Goal: Information Seeking & Learning: Learn about a topic

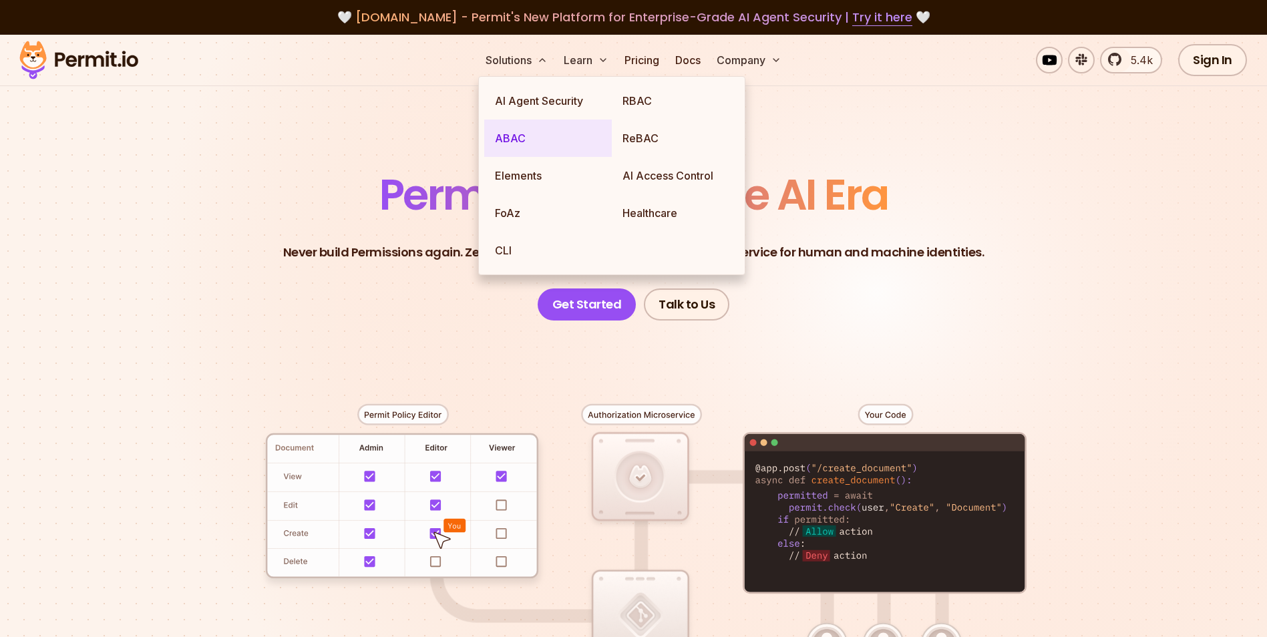
click at [523, 132] on link "ABAC" at bounding box center [548, 138] width 128 height 37
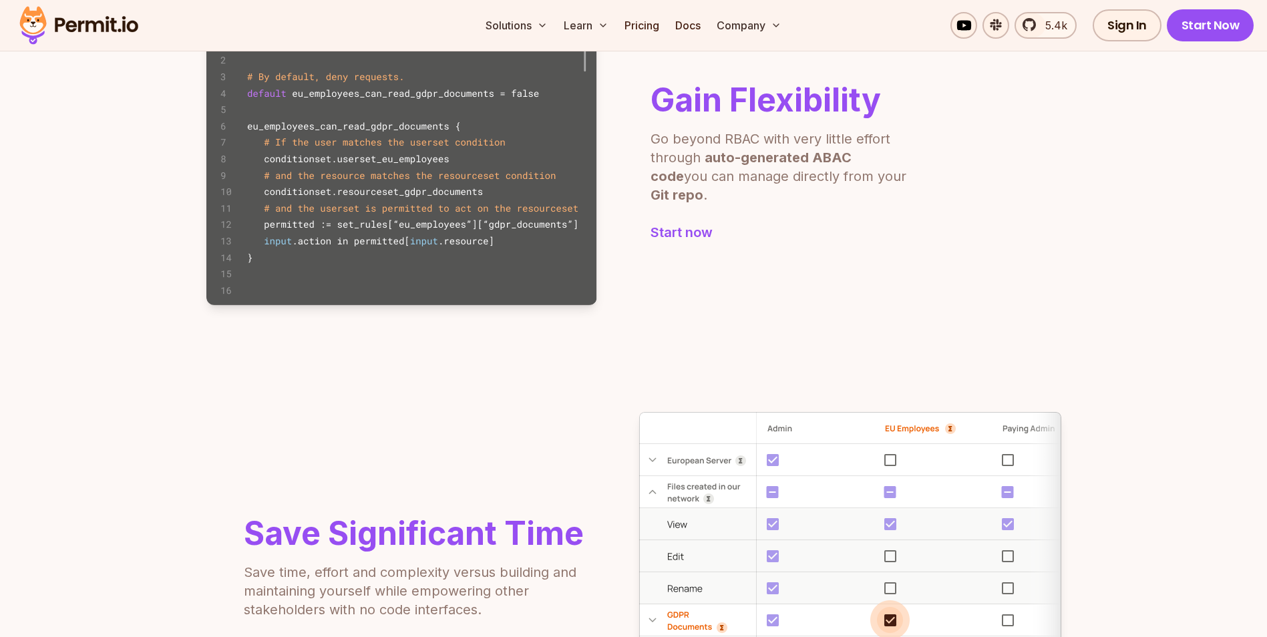
scroll to position [935, 0]
click at [1219, 285] on section "Gain Flexibility Go beyond RBAC with very little effort through auto-generated …" at bounding box center [633, 162] width 1267 height 391
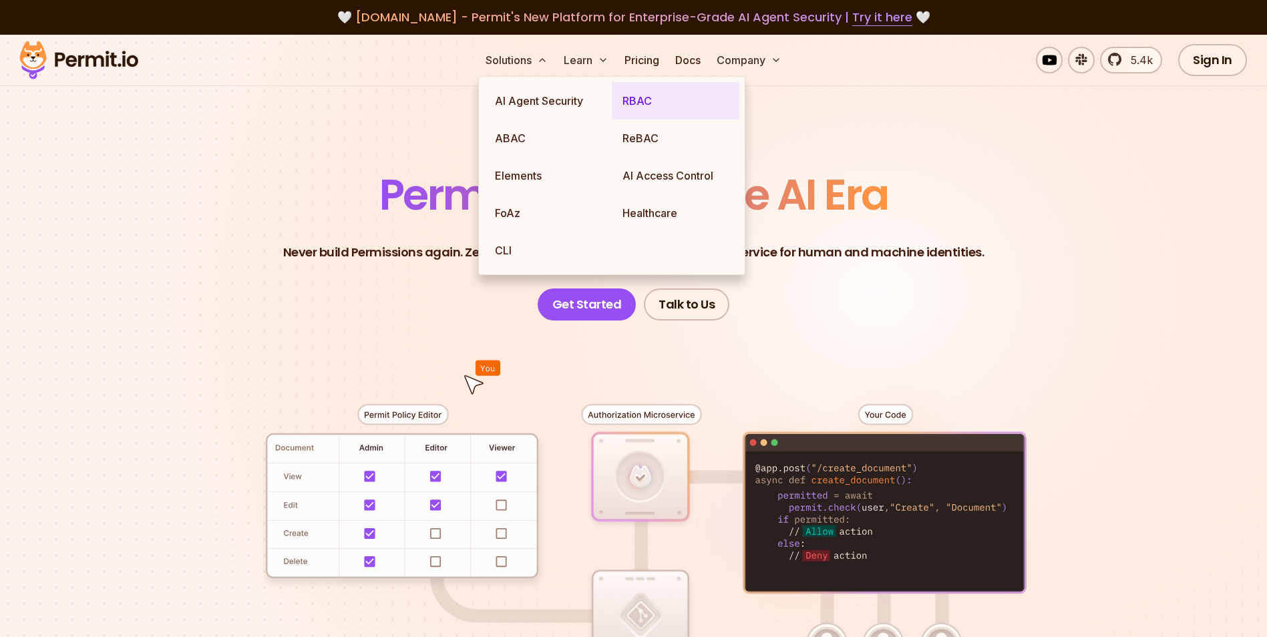
click at [648, 101] on link "RBAC" at bounding box center [676, 100] width 128 height 37
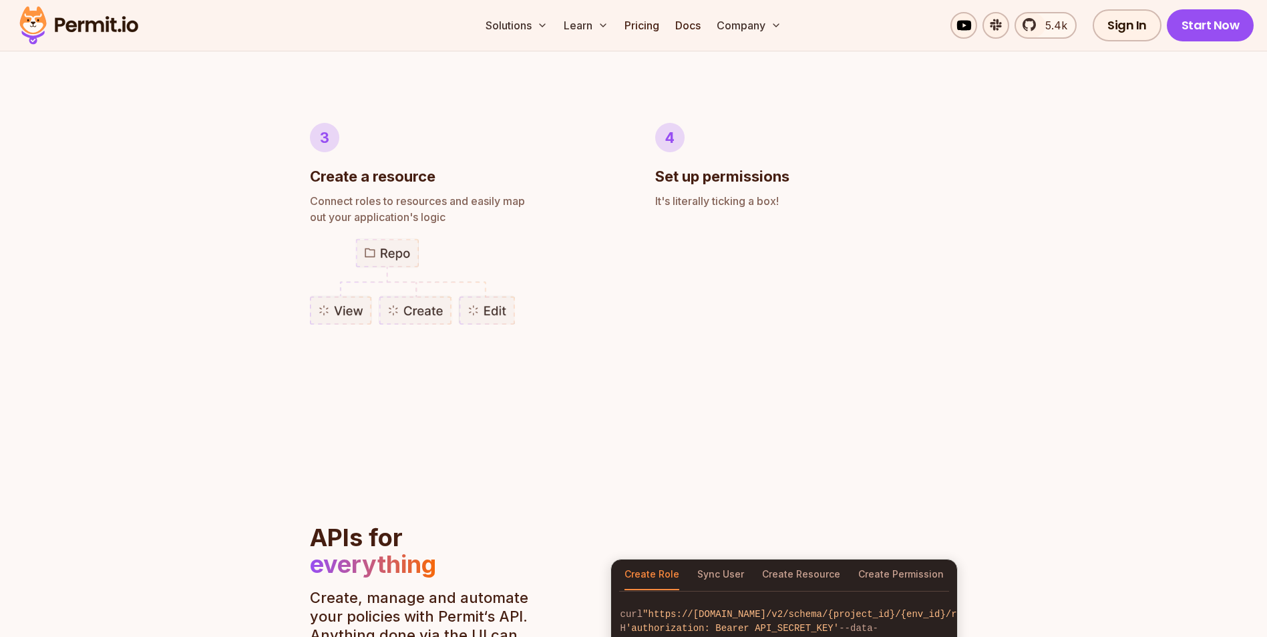
scroll to position [1135, 0]
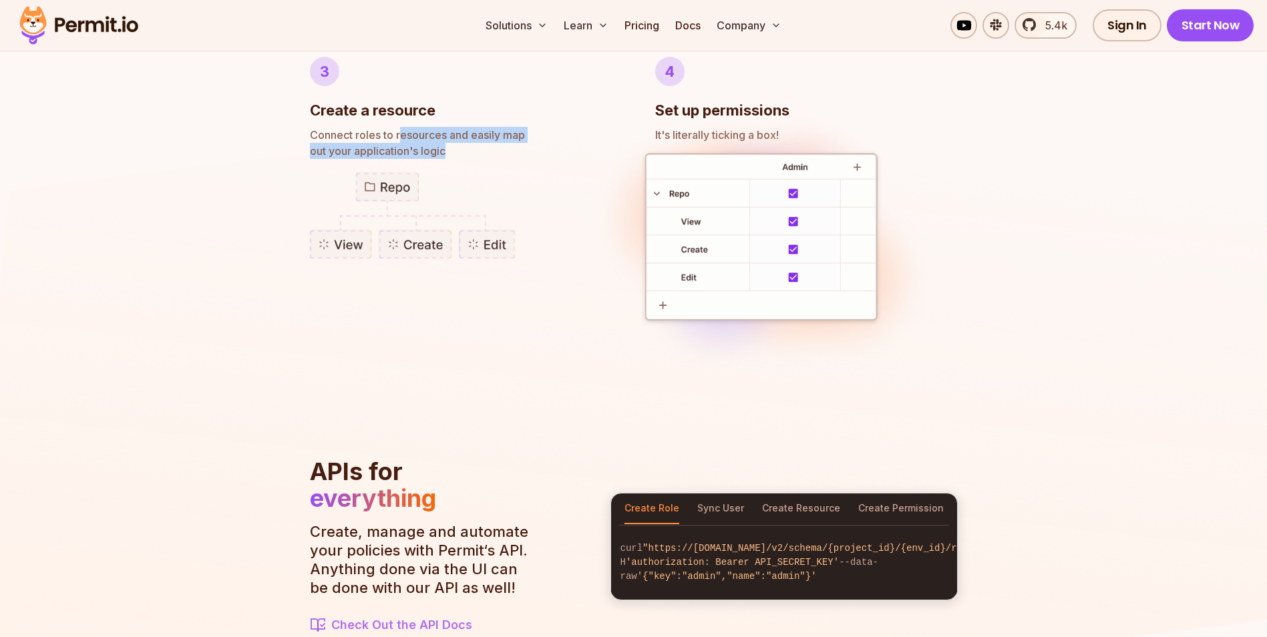
drag, startPoint x: 417, startPoint y: 144, endPoint x: 489, endPoint y: 148, distance: 71.6
click at [489, 148] on p "Connect roles to resources and easily map out your application's logic" at bounding box center [461, 143] width 303 height 32
drag, startPoint x: 489, startPoint y: 148, endPoint x: 481, endPoint y: 162, distance: 15.2
click at [481, 162] on li "3 Create a resource Connect roles to resources and easily map out your applicat…" at bounding box center [461, 215] width 303 height 316
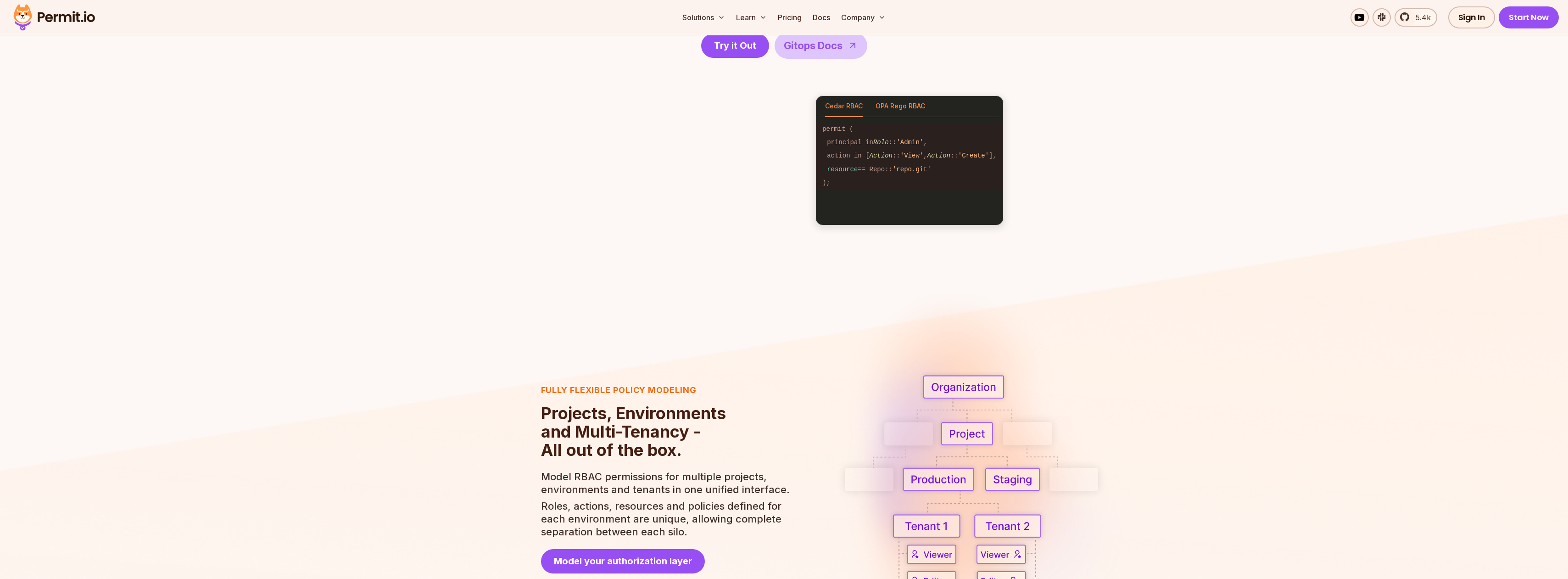
scroll to position [1332, 0]
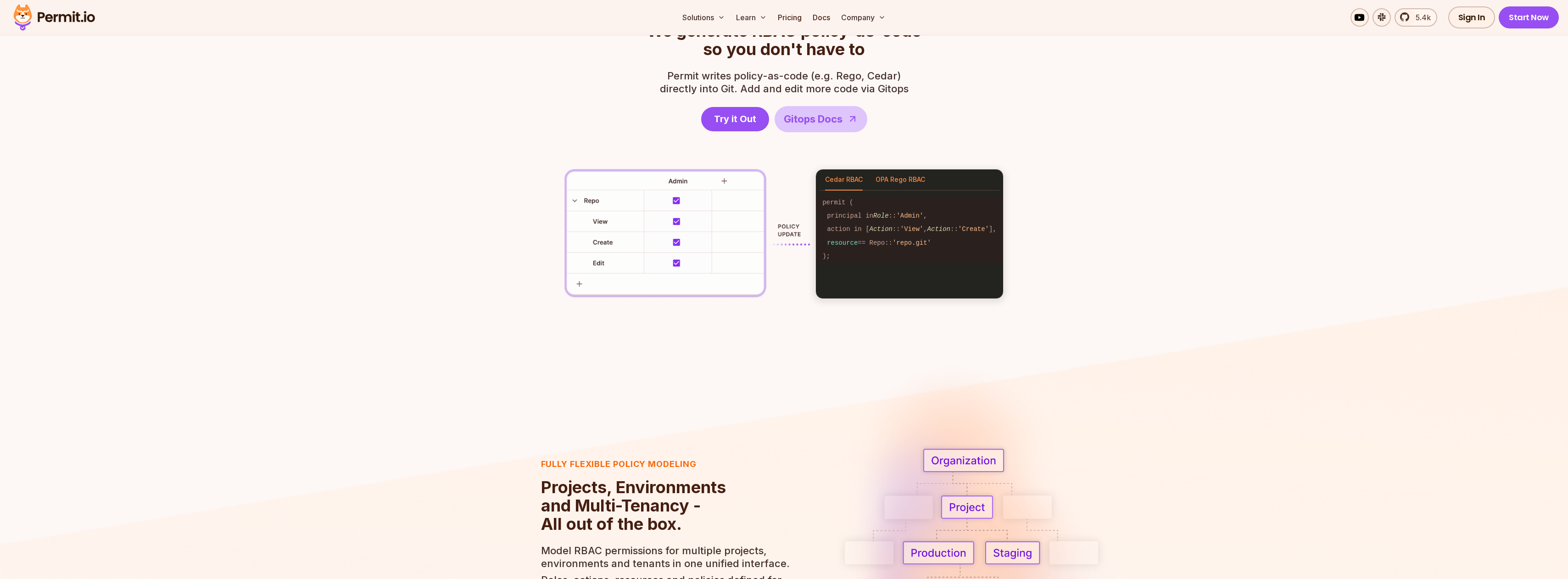
click at [870, 177] on button "OPA Rego RBAC" at bounding box center [900, 179] width 49 height 21
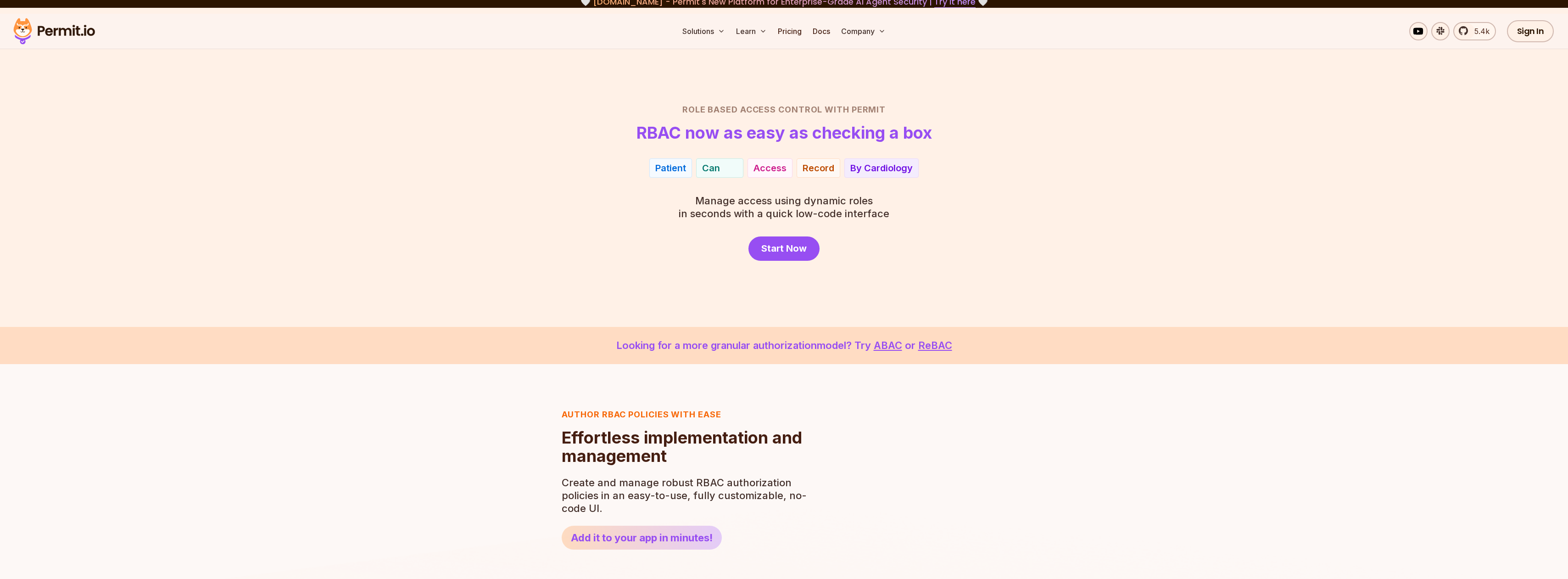
scroll to position [0, 0]
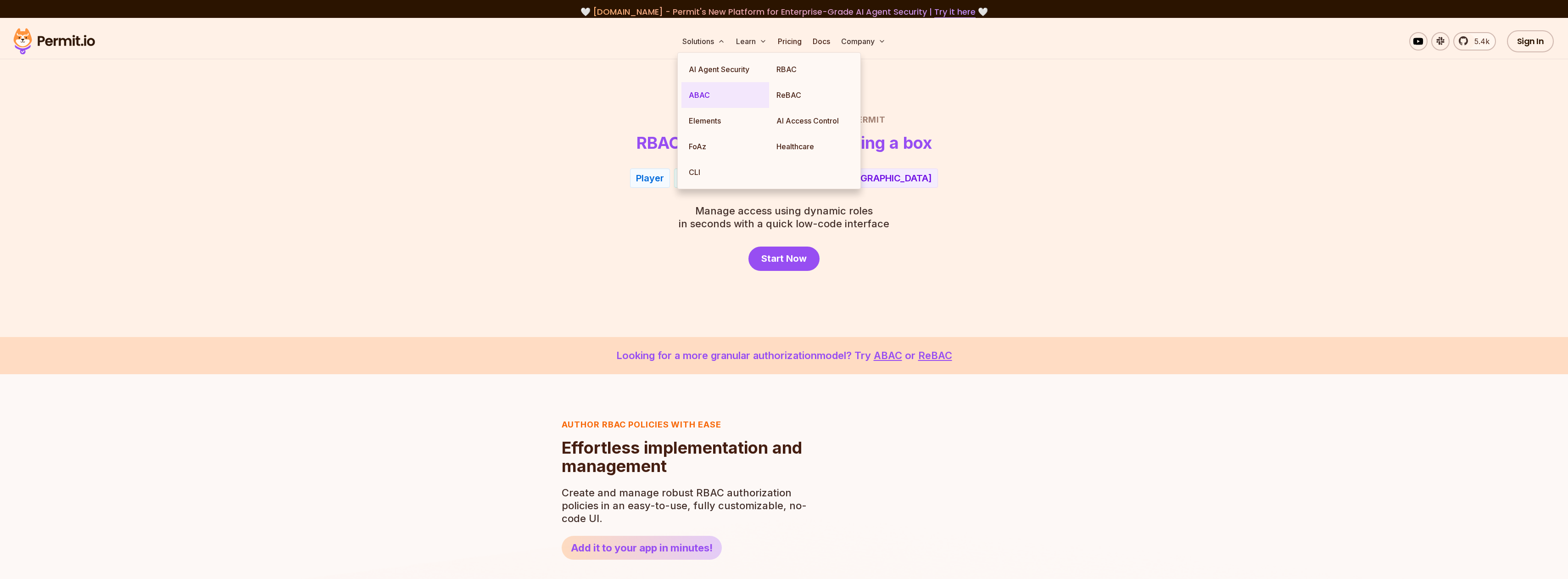
click at [713, 93] on link "ABAC" at bounding box center [726, 95] width 88 height 25
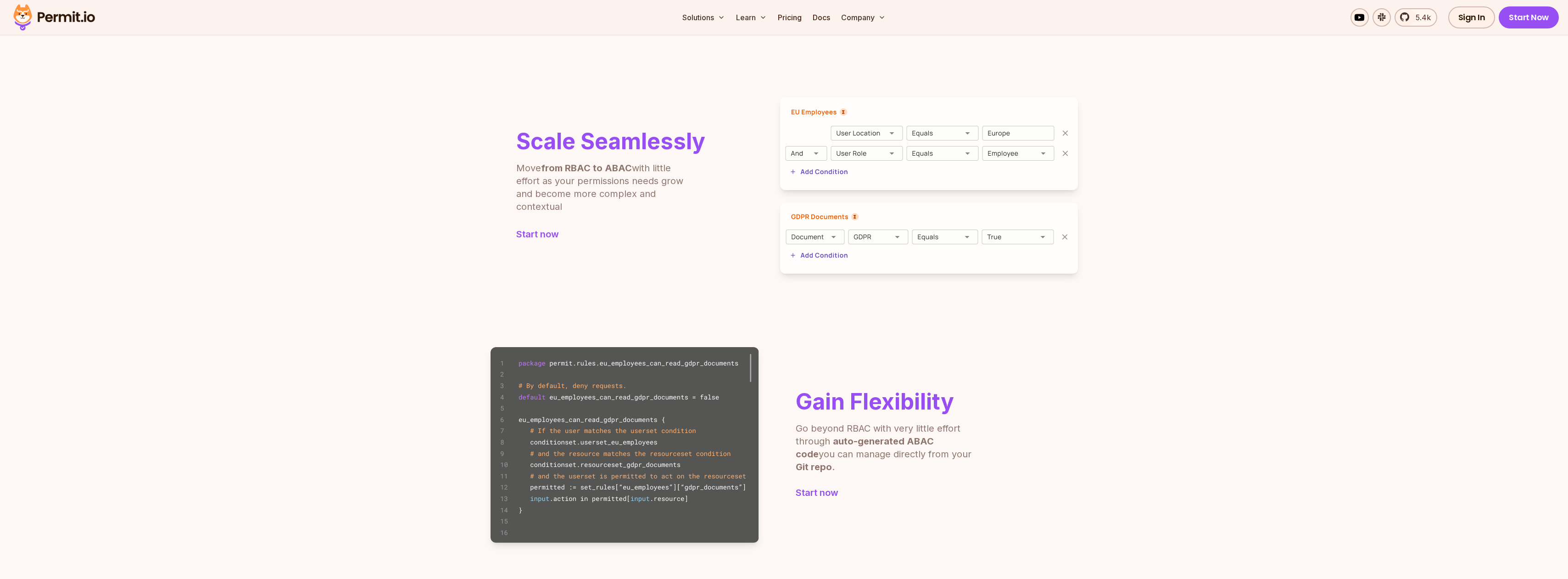
scroll to position [367, 0]
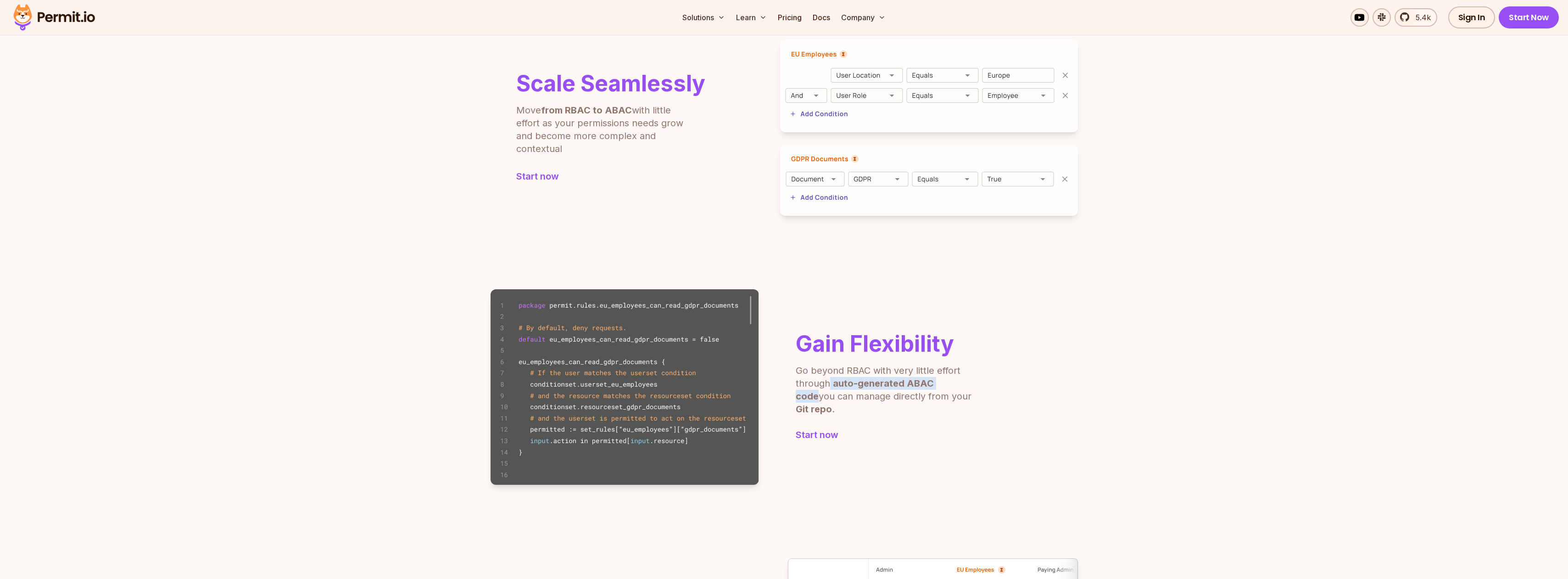
drag, startPoint x: 828, startPoint y: 391, endPoint x: 955, endPoint y: 393, distance: 127.0
click at [870, 393] on p "Go beyond RBAC with very little effort through auto-generated ABAC code you can…" at bounding box center [885, 390] width 179 height 52
drag, startPoint x: 844, startPoint y: 409, endPoint x: 939, endPoint y: 403, distance: 95.2
click at [870, 403] on div "Gain Flexibility Go beyond RBAC with very little effort through auto-generated …" at bounding box center [885, 387] width 179 height 109
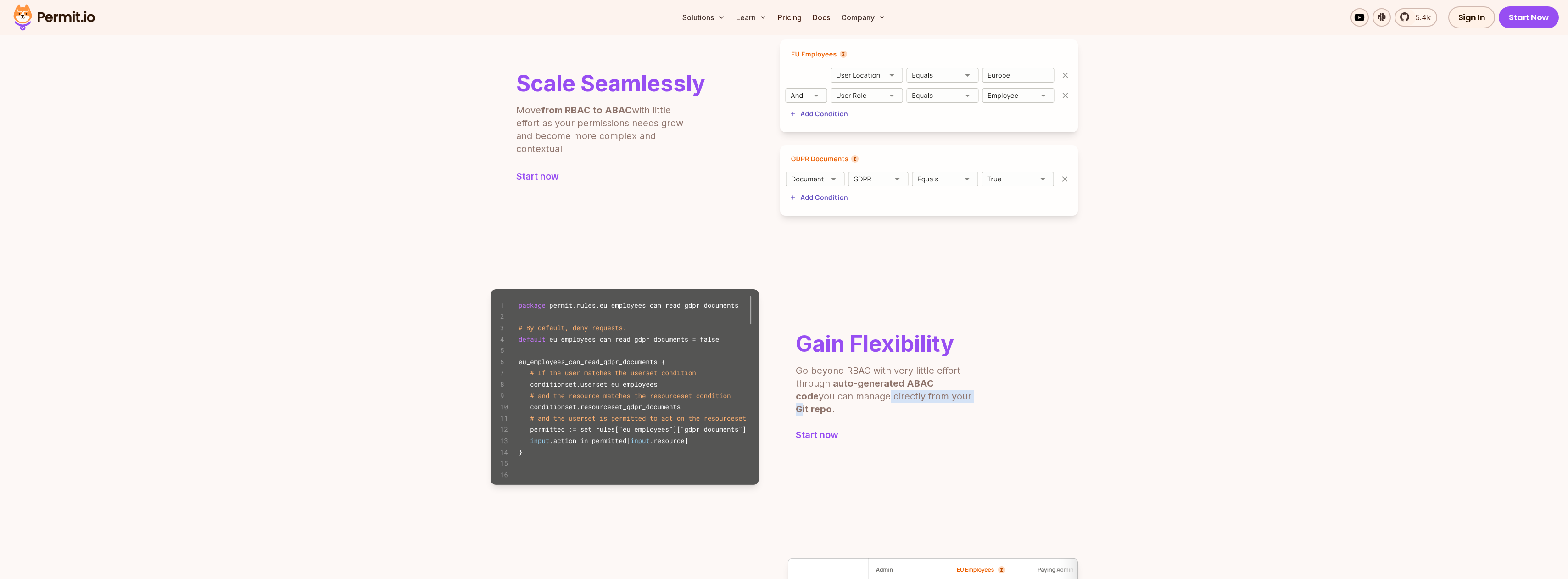
drag, startPoint x: 939, startPoint y: 403, endPoint x: 955, endPoint y: 401, distance: 16.1
click at [832, 404] on b "Git repo" at bounding box center [814, 409] width 36 height 11
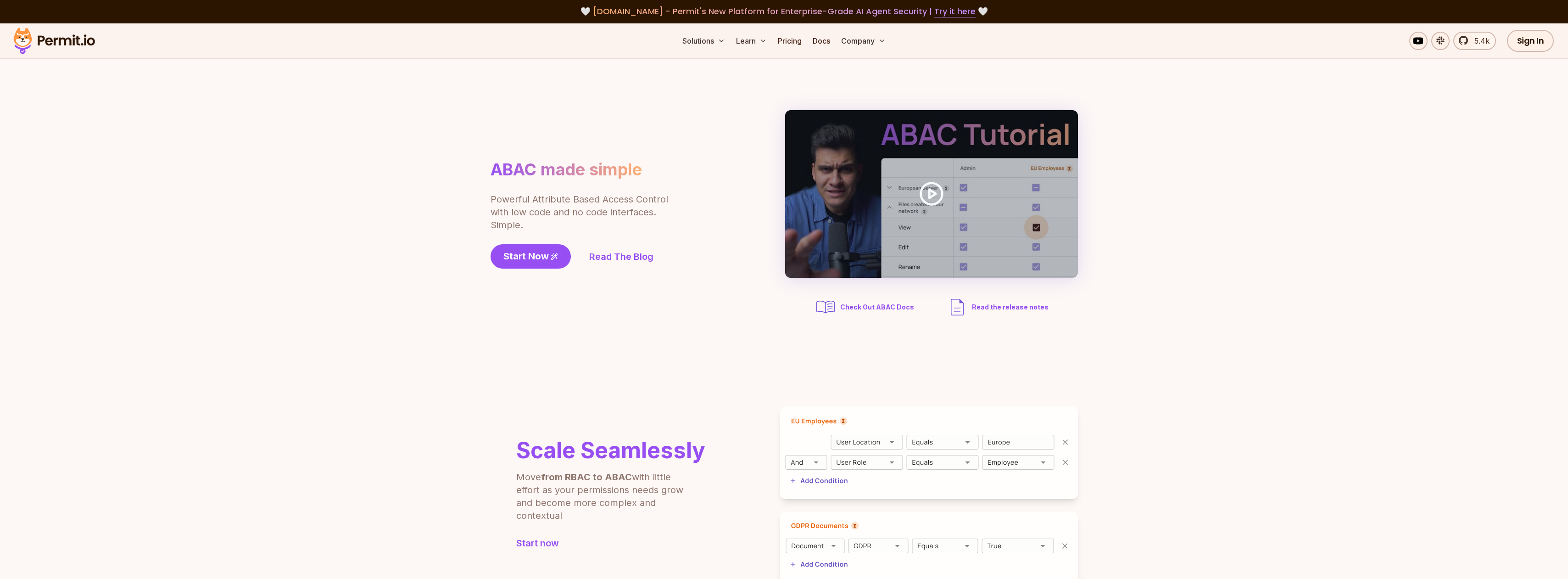
scroll to position [0, 0]
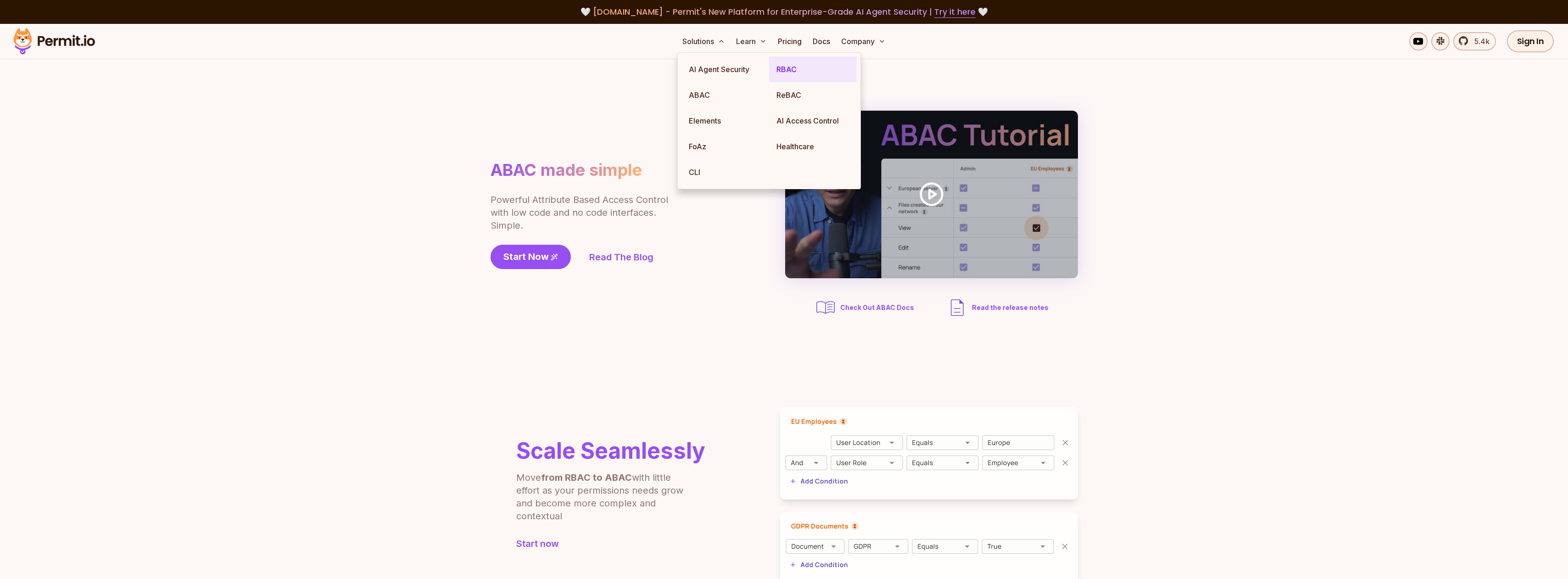
click at [788, 74] on link "RBAC" at bounding box center [813, 69] width 88 height 25
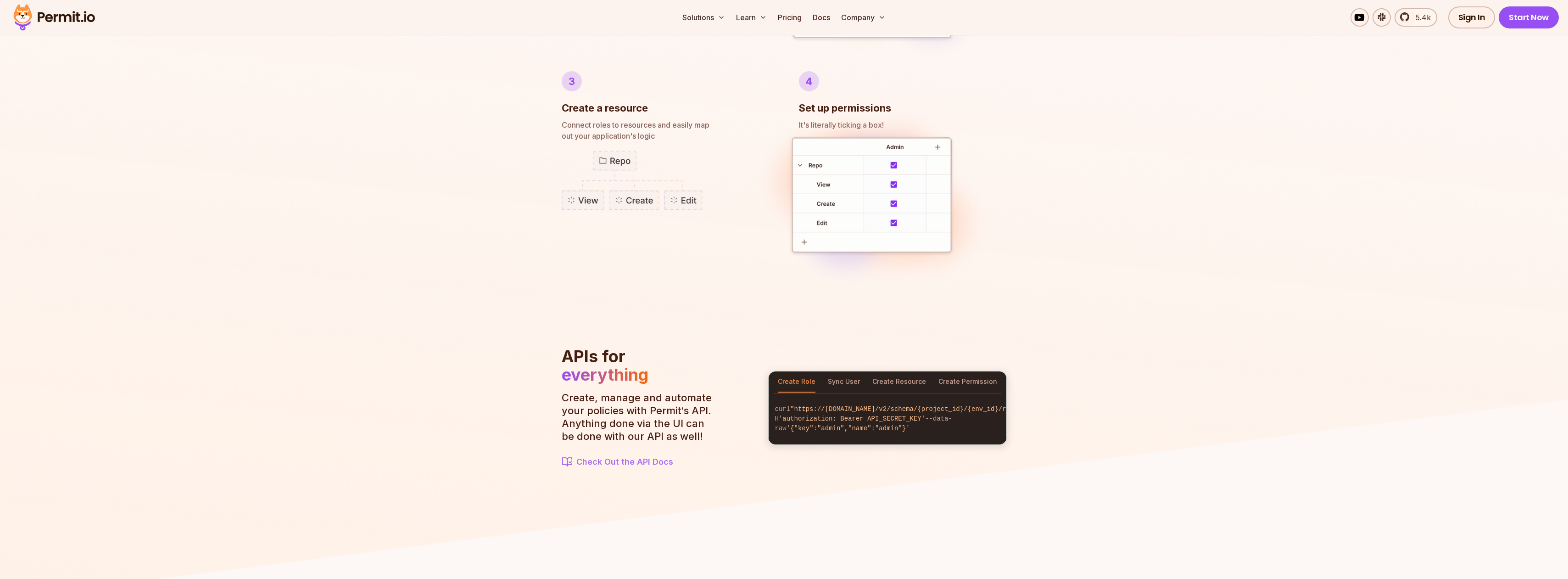
scroll to position [321, 0]
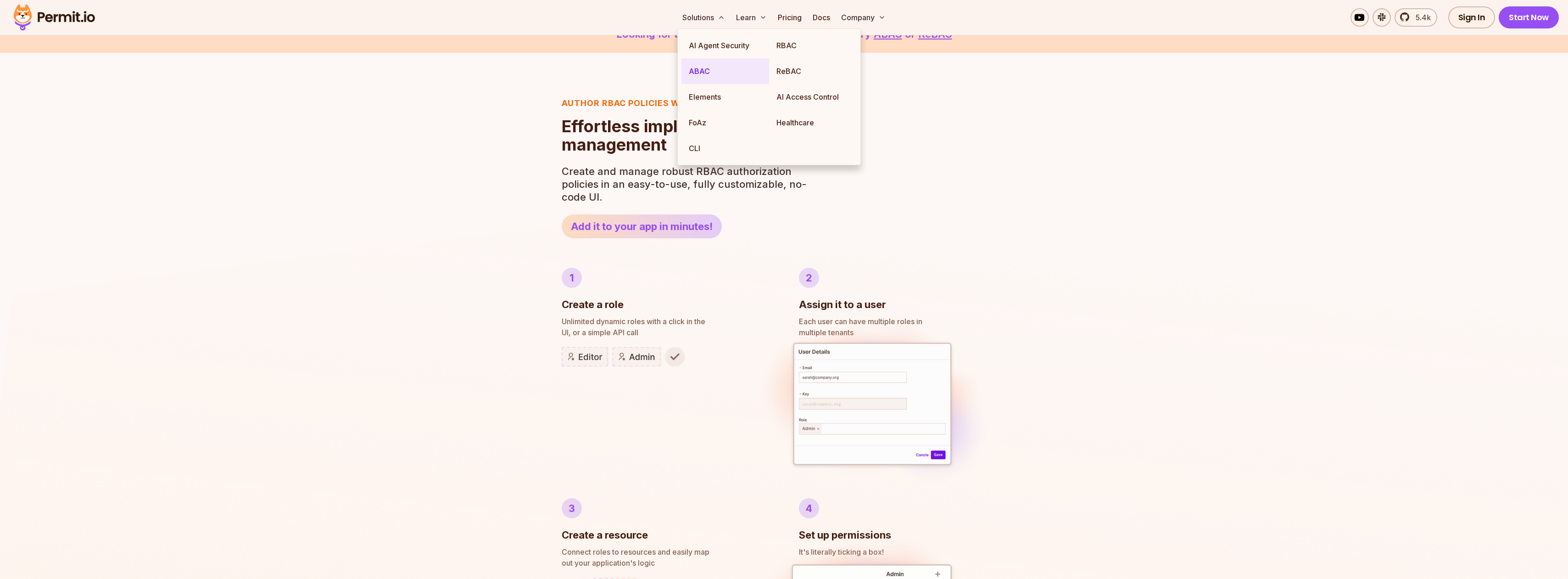
click at [704, 72] on link "ABAC" at bounding box center [726, 71] width 88 height 25
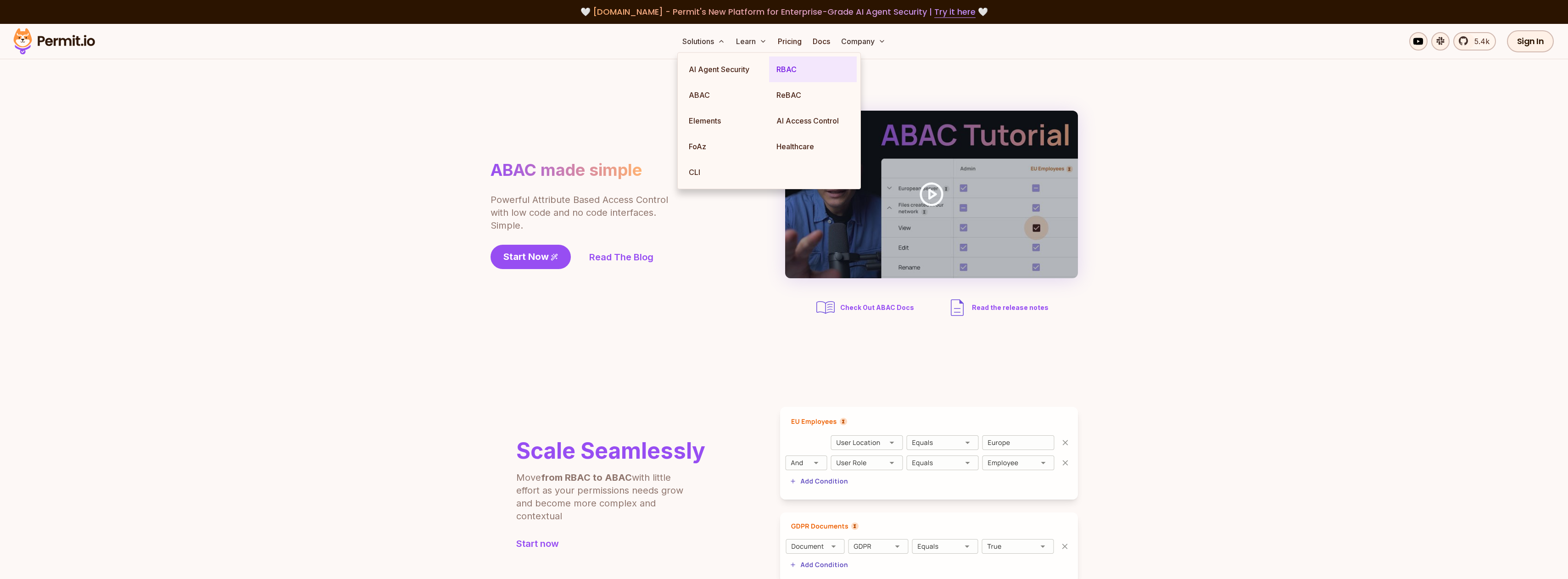
click at [783, 67] on link "RBAC" at bounding box center [813, 69] width 88 height 25
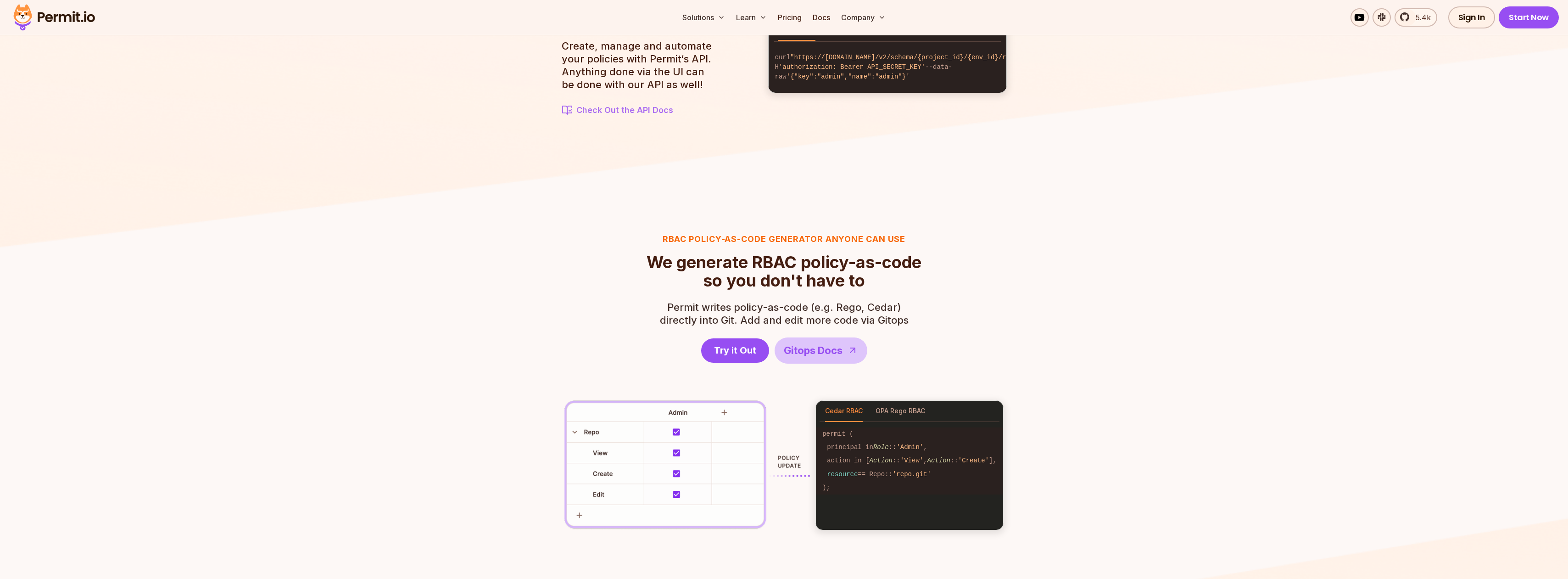
scroll to position [1102, 0]
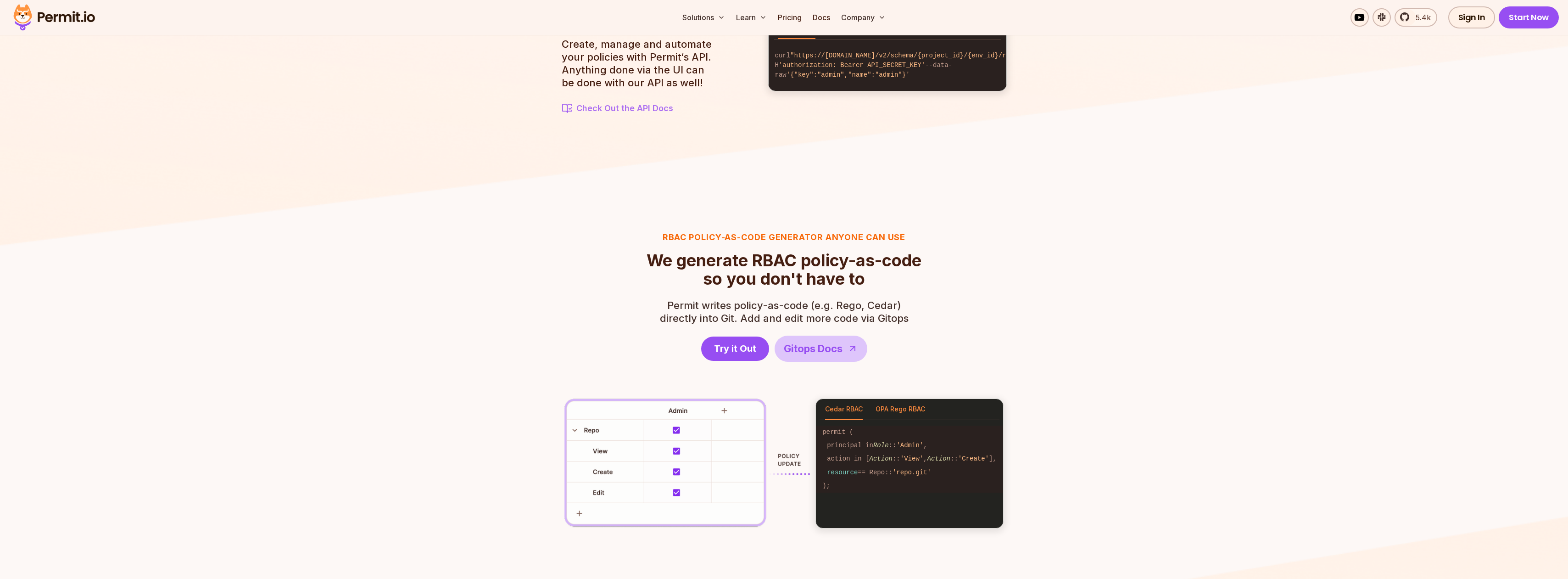
click at [870, 414] on button "OPA Rego RBAC" at bounding box center [900, 409] width 49 height 21
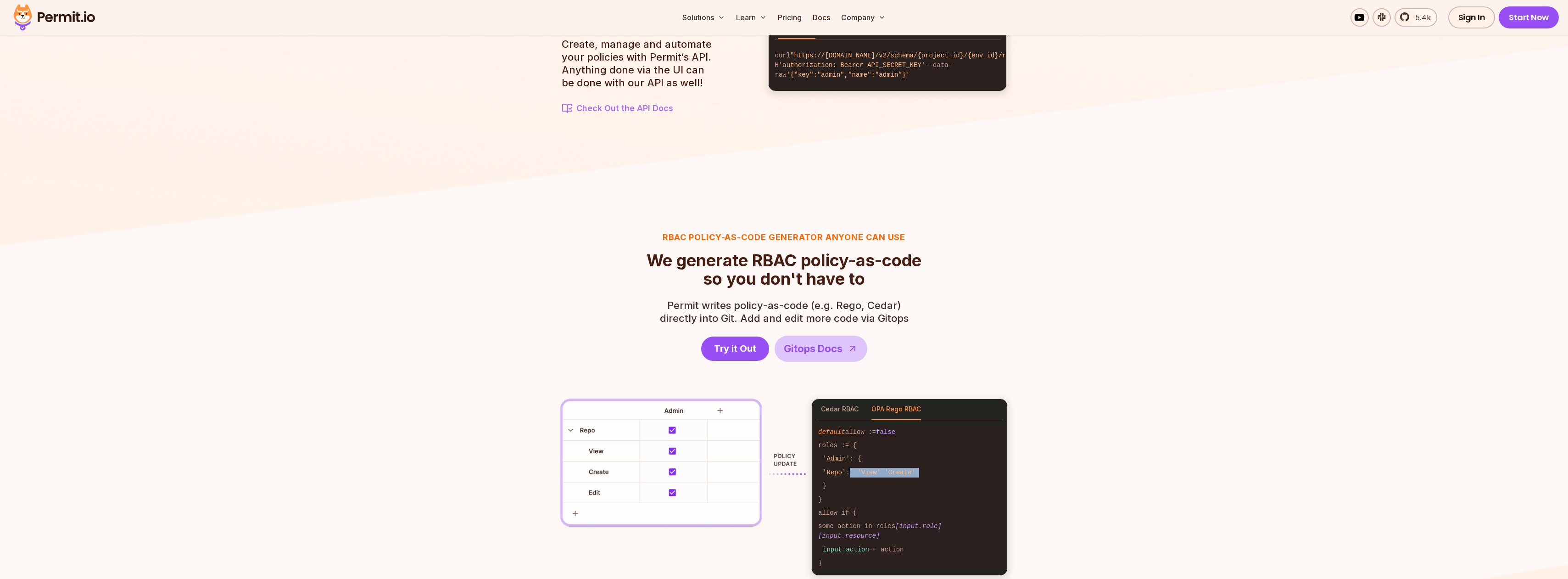
drag, startPoint x: 853, startPoint y: 471, endPoint x: 945, endPoint y: 474, distance: 92.0
click at [870, 437] on code "'Repo' : [ 'View' , 'Create' ]" at bounding box center [909, 472] width 195 height 13
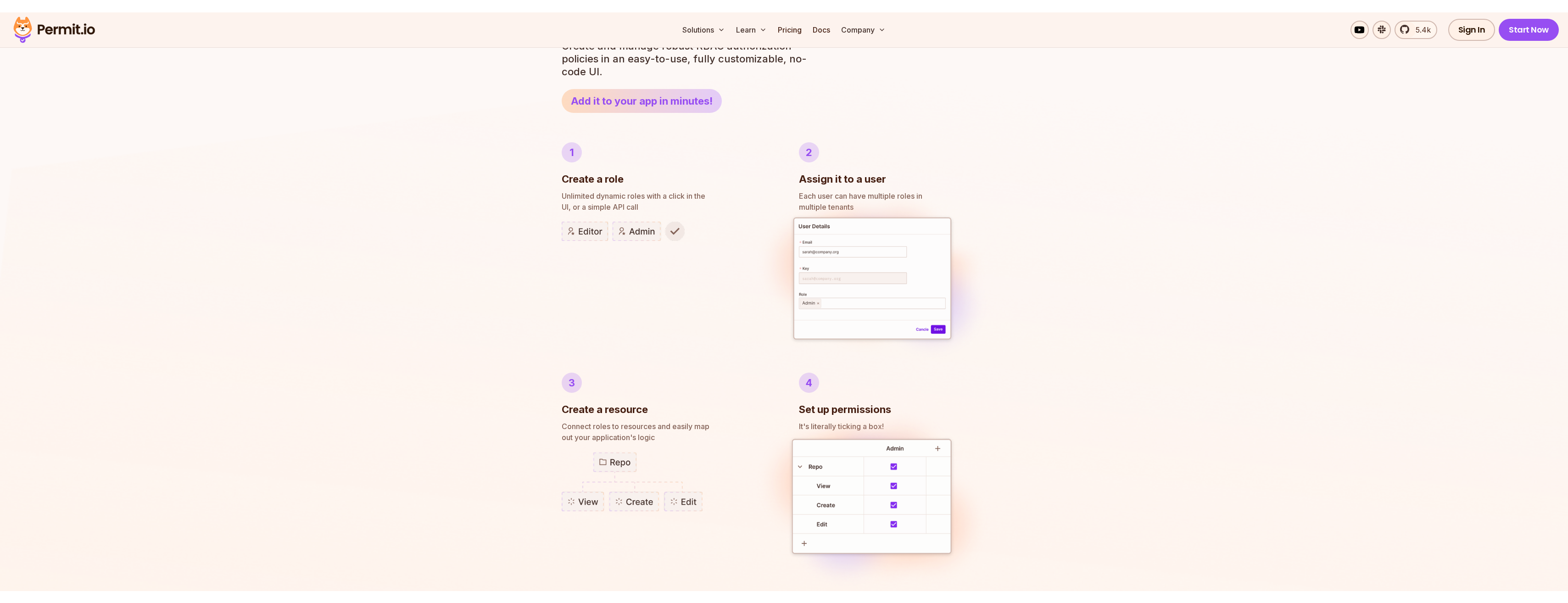
scroll to position [0, 0]
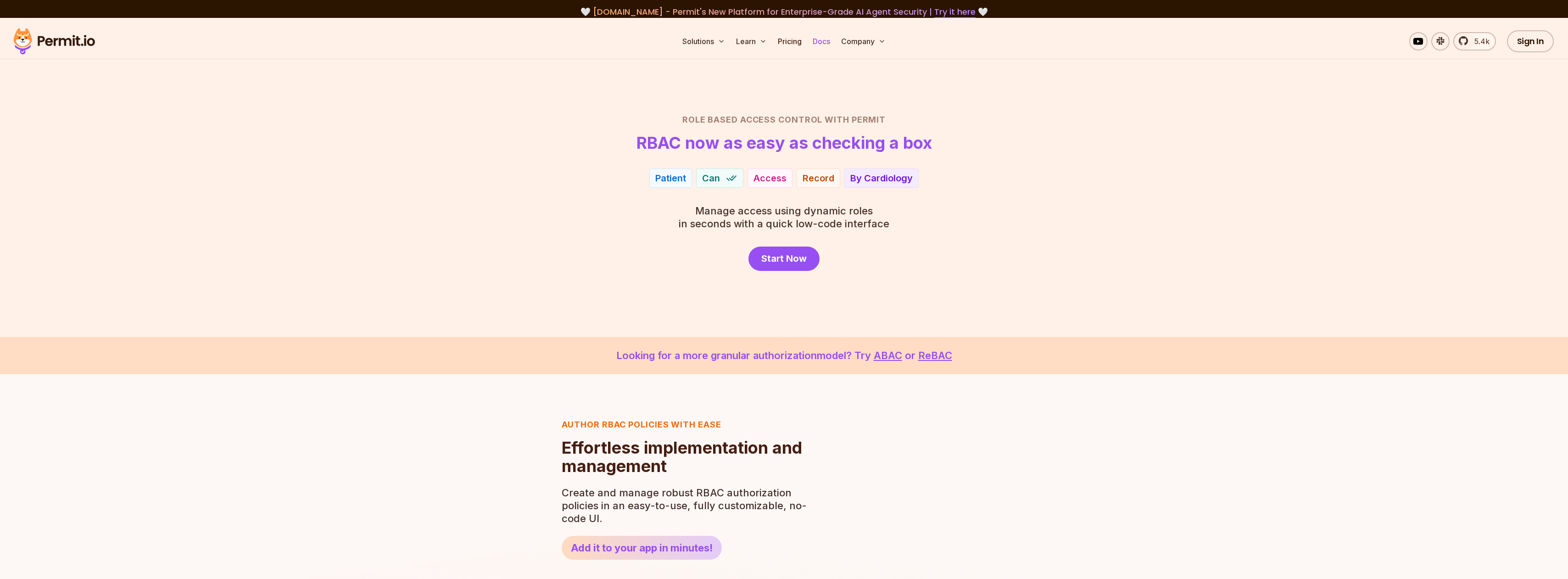
click at [824, 42] on link "Docs" at bounding box center [821, 41] width 25 height 19
